Goal: Task Accomplishment & Management: Manage account settings

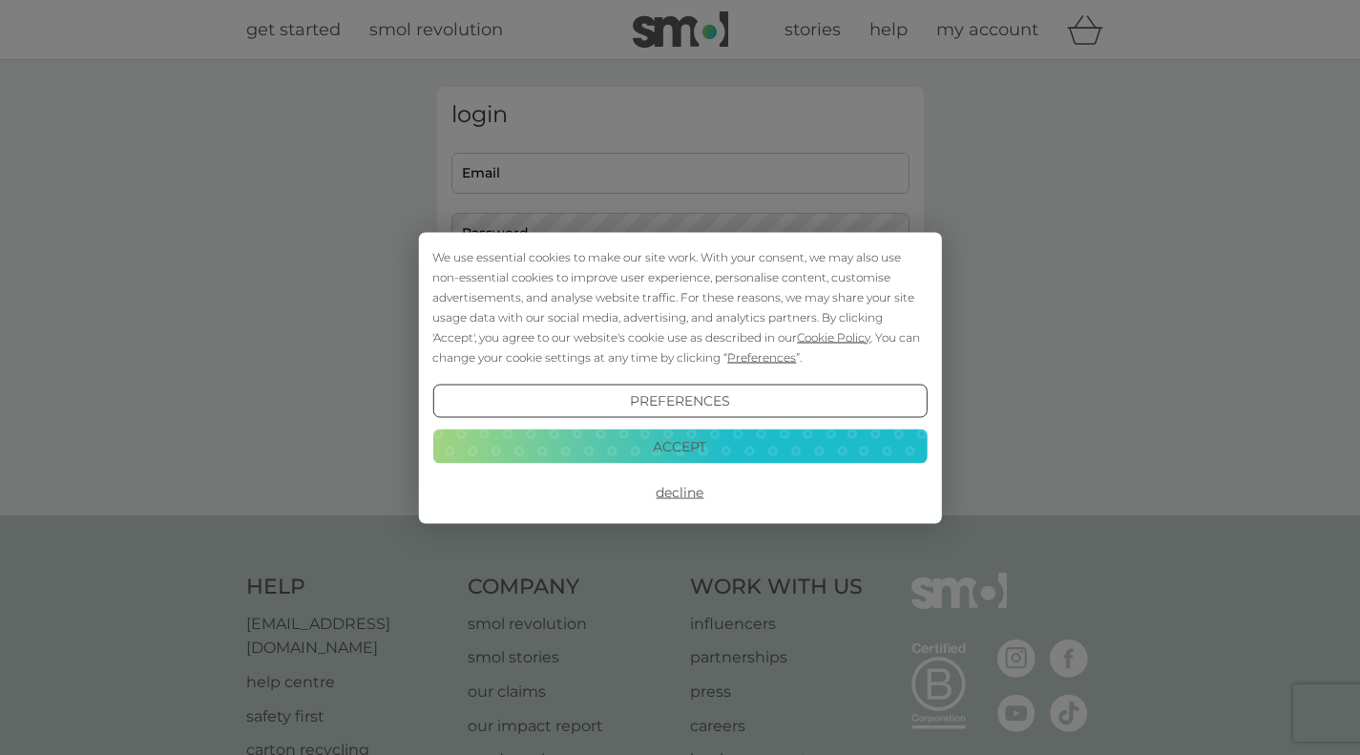
type input "[EMAIL_ADDRESS][DOMAIN_NAME]"
click at [707, 451] on button "Accept" at bounding box center [679, 447] width 495 height 34
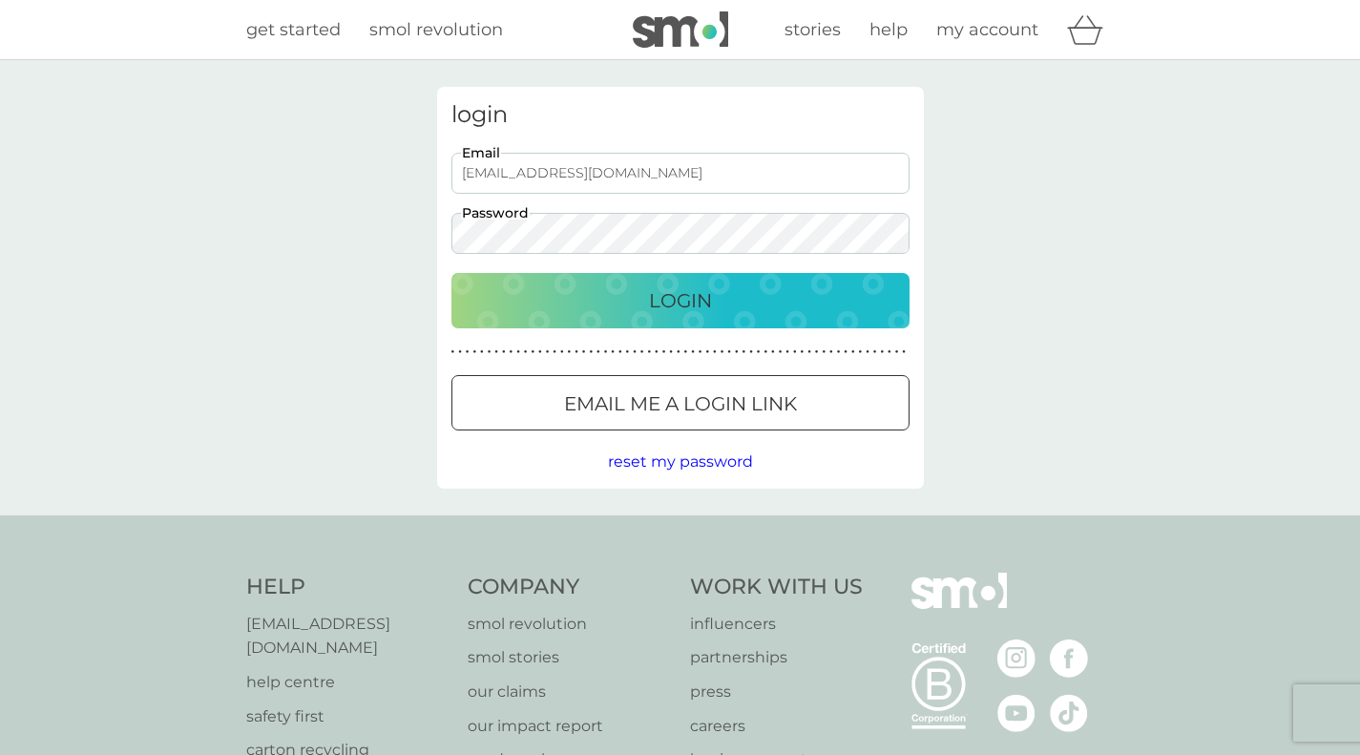
click at [690, 309] on p "Login" at bounding box center [680, 300] width 63 height 31
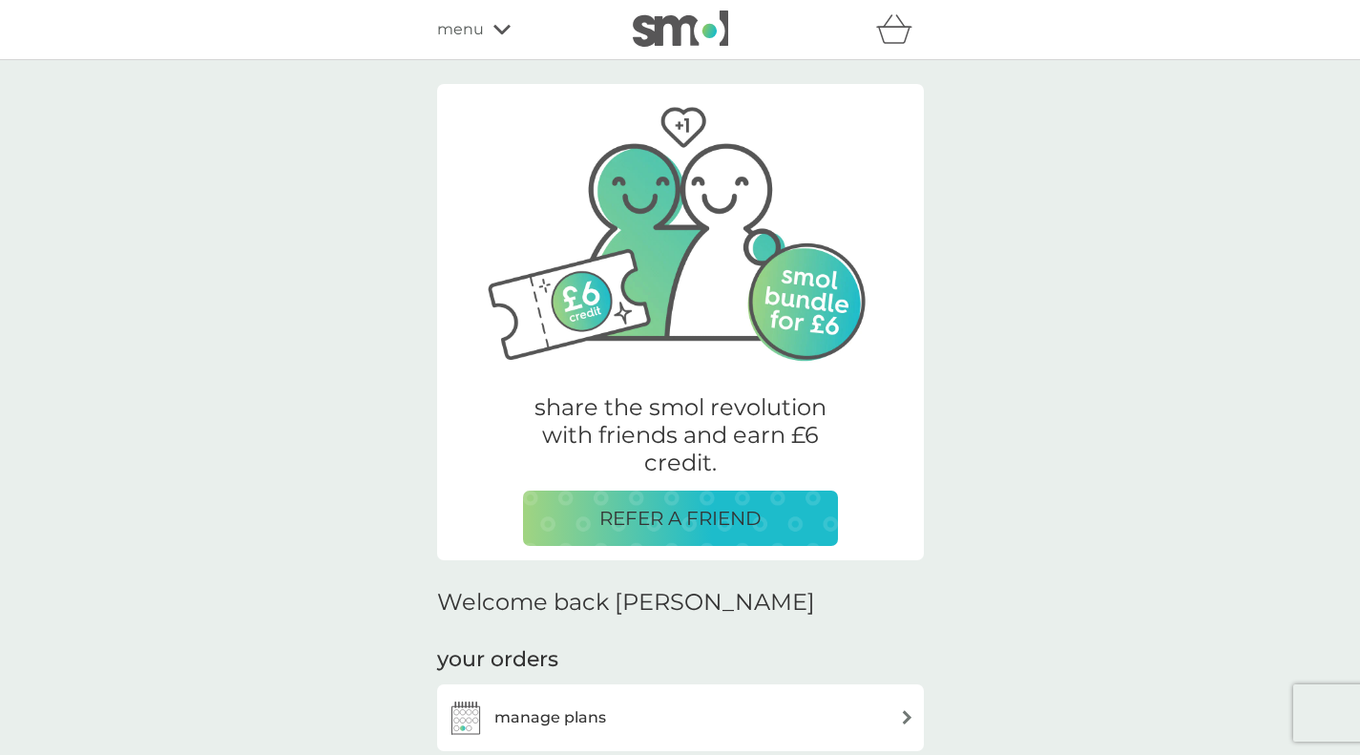
click at [496, 28] on icon at bounding box center [502, 30] width 17 height 10
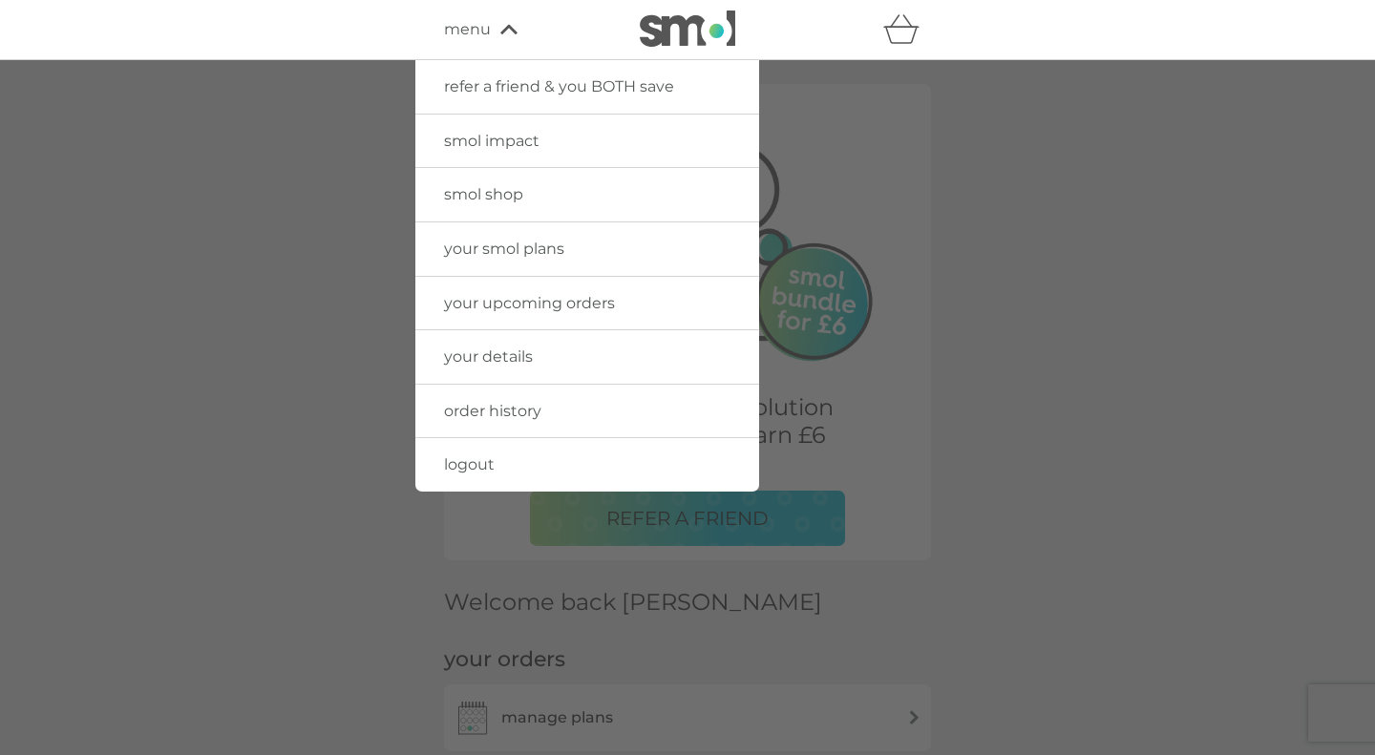
click at [517, 358] on span "your details" at bounding box center [488, 357] width 89 height 18
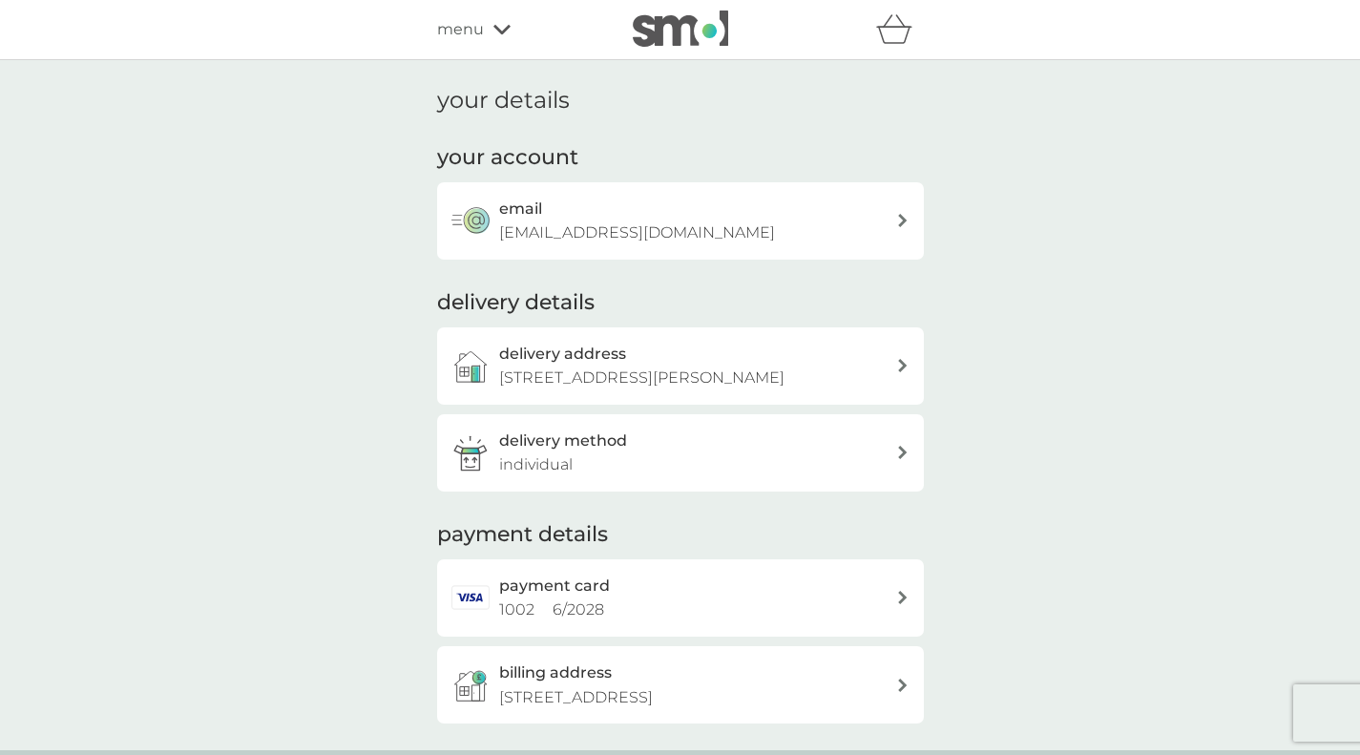
click at [902, 222] on icon at bounding box center [902, 220] width 9 height 13
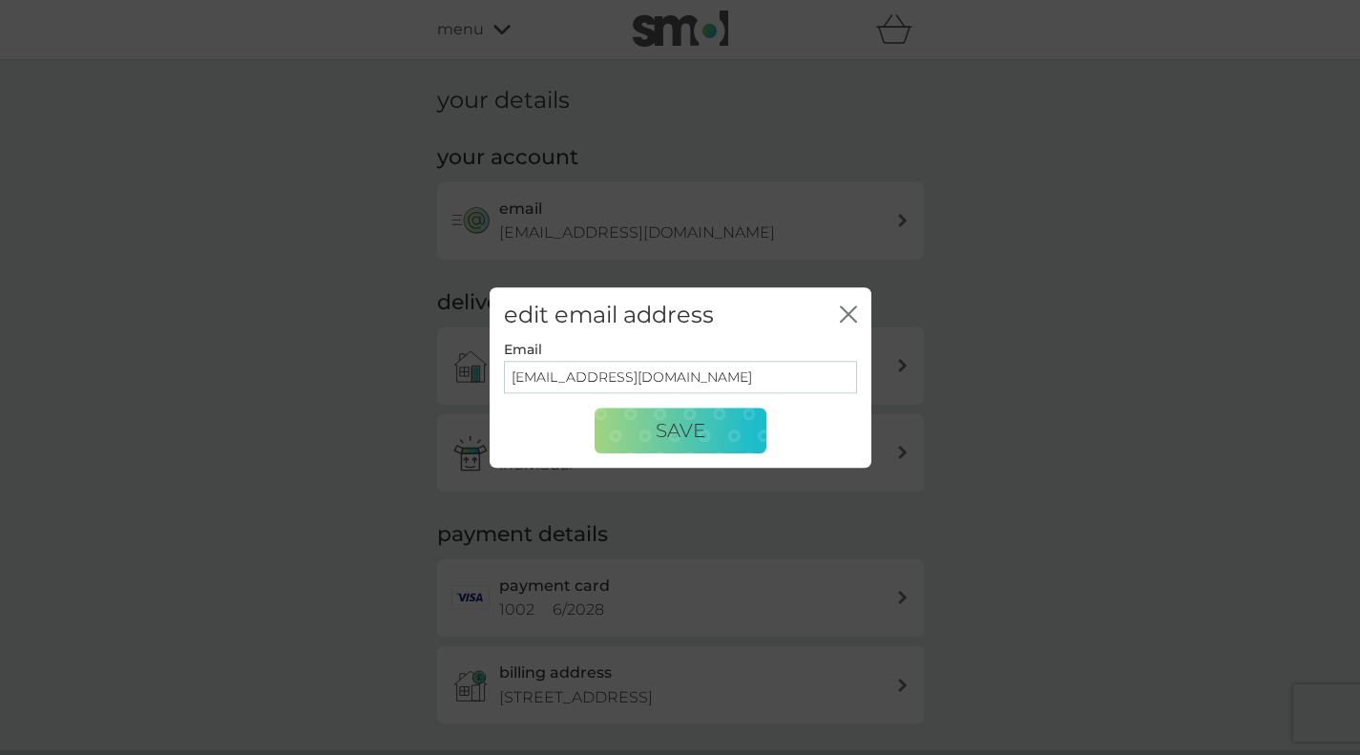
drag, startPoint x: 624, startPoint y: 376, endPoint x: 487, endPoint y: 366, distance: 137.9
click at [488, 366] on div "edit email address close Email [EMAIL_ADDRESS][DOMAIN_NAME] Save" at bounding box center [680, 377] width 1360 height 755
type input "[EMAIL_ADDRESS][DOMAIN_NAME]"
click at [728, 422] on button "Save" at bounding box center [681, 432] width 172 height 46
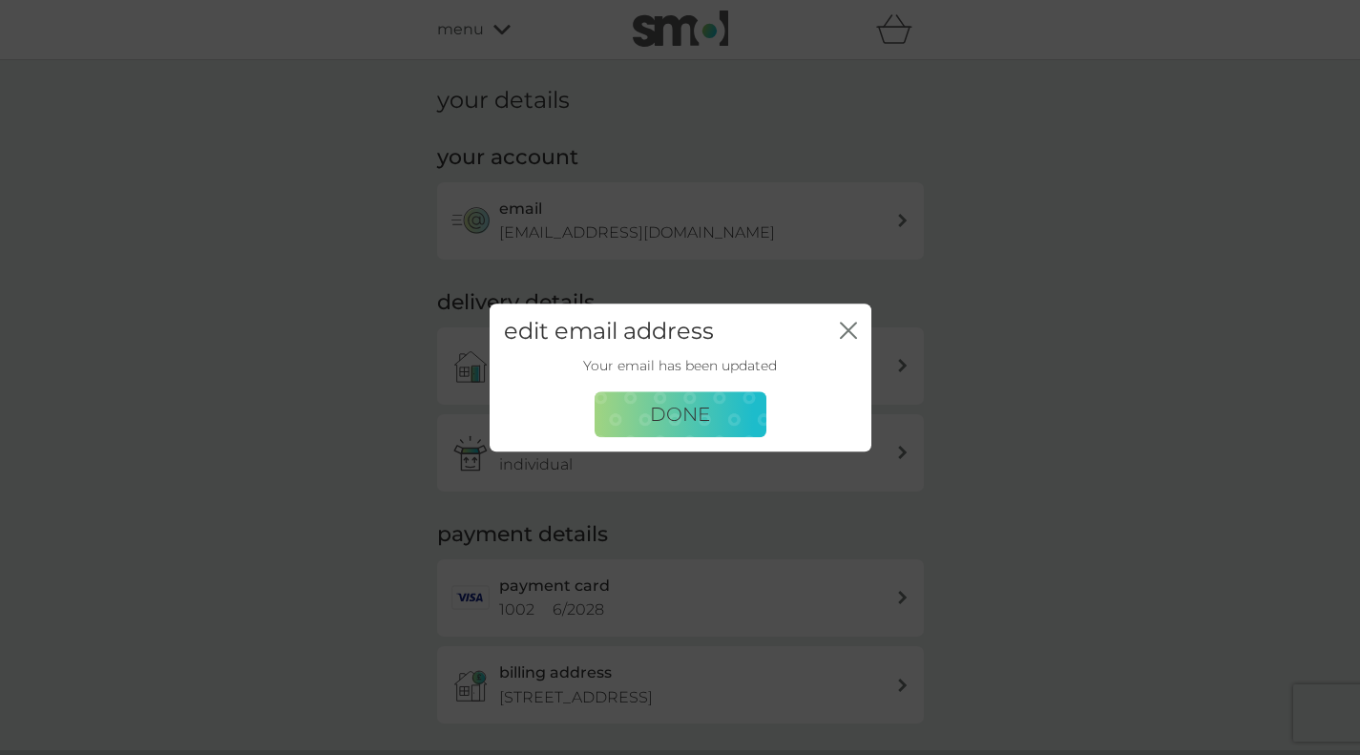
click at [682, 411] on span "Done" at bounding box center [680, 414] width 60 height 23
